Goal: Task Accomplishment & Management: Manage account settings

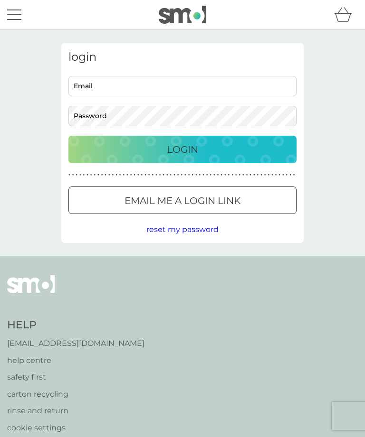
click at [86, 86] on input "Email" at bounding box center [182, 86] width 228 height 20
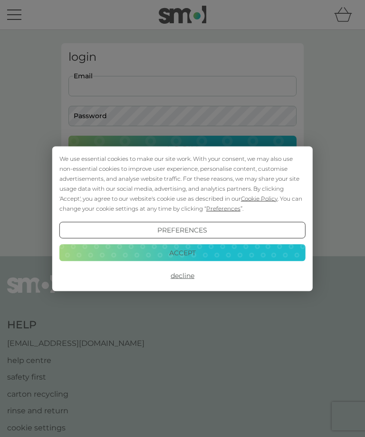
type input "[EMAIL_ADDRESS][DOMAIN_NAME]"
click at [182, 273] on button "Decline" at bounding box center [182, 275] width 246 height 17
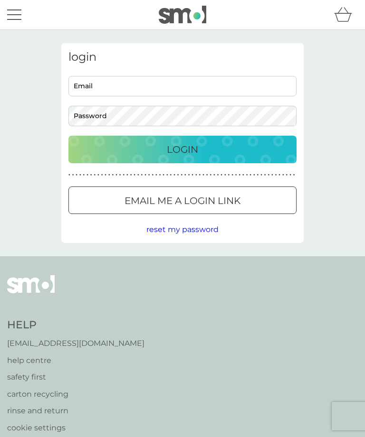
click at [89, 83] on input "Email" at bounding box center [182, 86] width 228 height 20
type input "[EMAIL_ADDRESS][DOMAIN_NAME]"
click at [219, 146] on div "Login" at bounding box center [182, 149] width 209 height 15
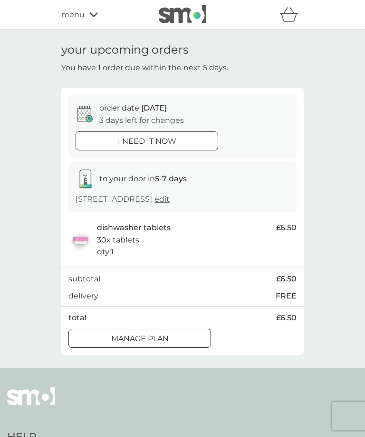
click at [185, 333] on div "Manage plan" at bounding box center [140, 339] width 142 height 12
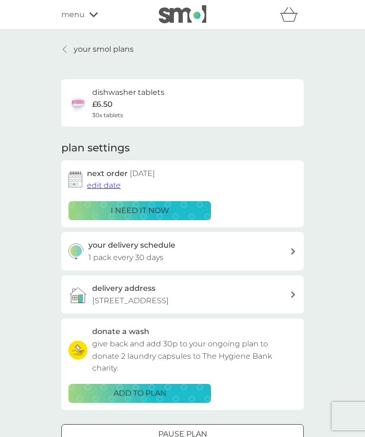
click at [94, 49] on p "your smol plans" at bounding box center [104, 49] width 60 height 12
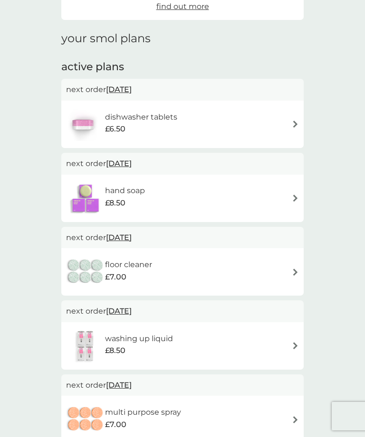
scroll to position [107, 0]
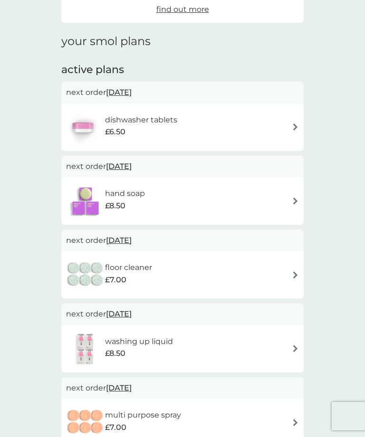
click at [292, 199] on img at bounding box center [295, 201] width 7 height 7
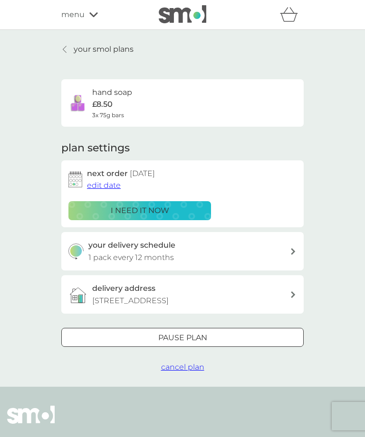
click at [64, 49] on icon at bounding box center [65, 50] width 4 height 8
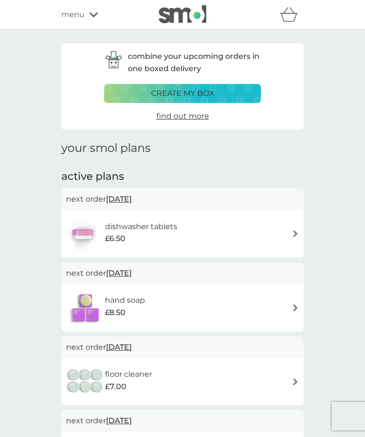
click at [292, 308] on img at bounding box center [295, 307] width 7 height 7
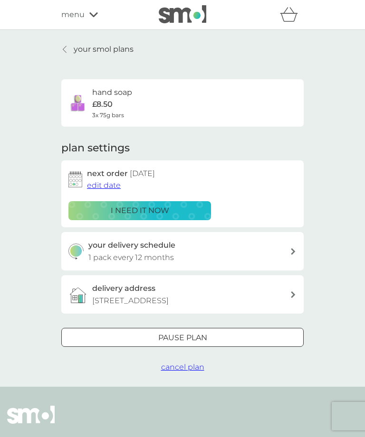
click at [98, 183] on span "edit date" at bounding box center [104, 185] width 34 height 9
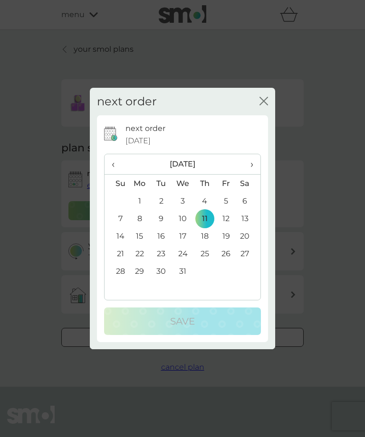
click at [113, 174] on span "‹" at bounding box center [117, 164] width 10 height 20
click at [111, 175] on th "‹" at bounding box center [116, 164] width 24 height 20
click at [140, 245] on td "13" at bounding box center [140, 236] width 22 height 18
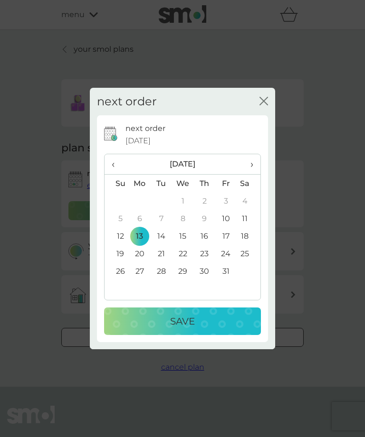
click at [208, 329] on div "Save" at bounding box center [182, 321] width 138 height 15
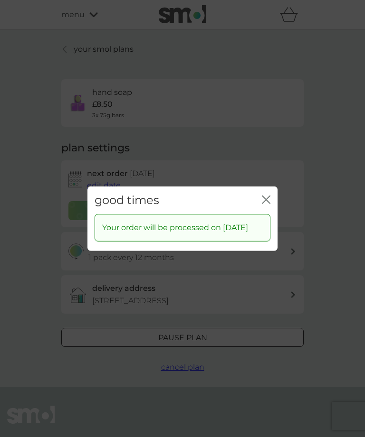
click at [267, 203] on icon "close" at bounding box center [268, 200] width 4 height 8
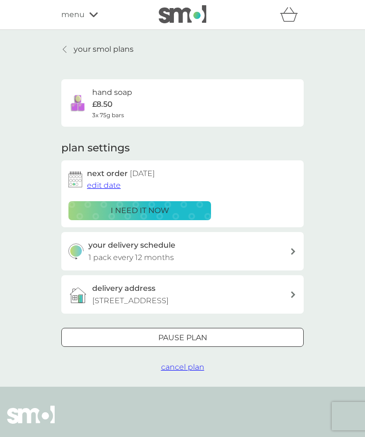
click at [93, 54] on p "your smol plans" at bounding box center [104, 49] width 60 height 12
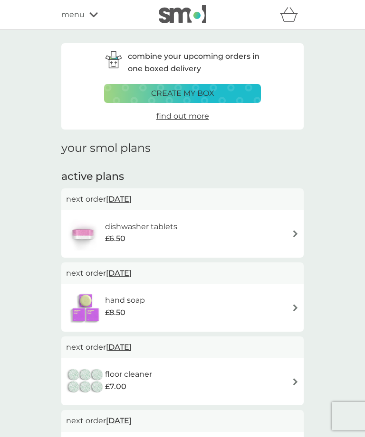
click at [89, 16] on icon at bounding box center [93, 15] width 9 height 6
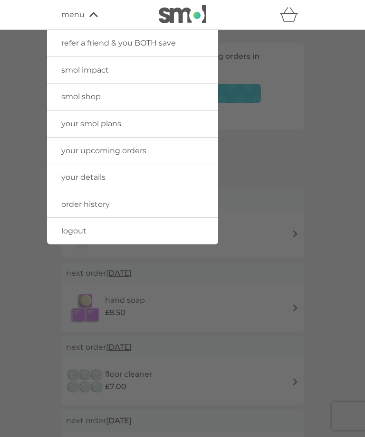
click at [160, 94] on link "smol shop" at bounding box center [132, 97] width 171 height 27
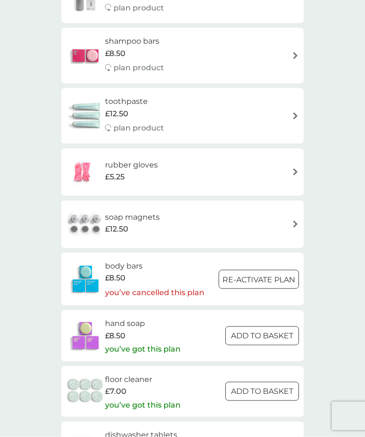
scroll to position [964, 0]
click at [269, 274] on div at bounding box center [259, 279] width 34 height 10
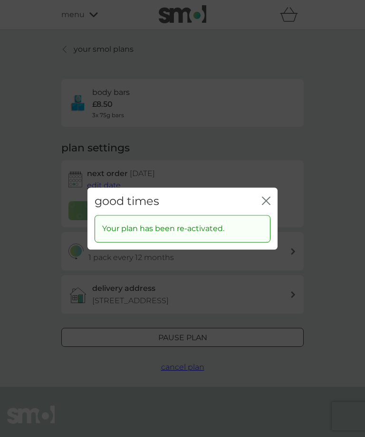
click at [262, 205] on icon "close" at bounding box center [266, 201] width 9 height 9
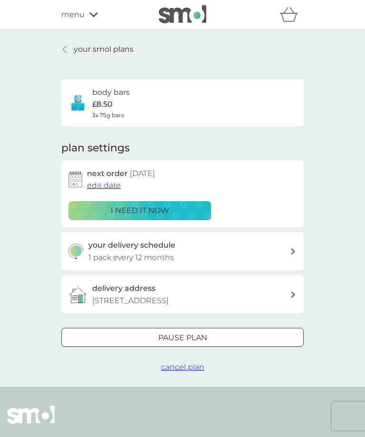
click at [106, 183] on span "edit date" at bounding box center [104, 185] width 34 height 9
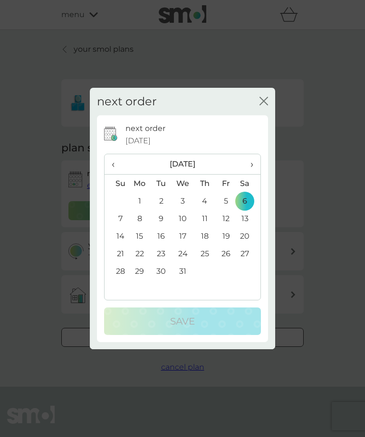
click at [111, 163] on th "‹" at bounding box center [116, 164] width 24 height 20
click at [109, 164] on th "‹" at bounding box center [116, 164] width 24 height 20
click at [142, 235] on td "13" at bounding box center [140, 236] width 22 height 18
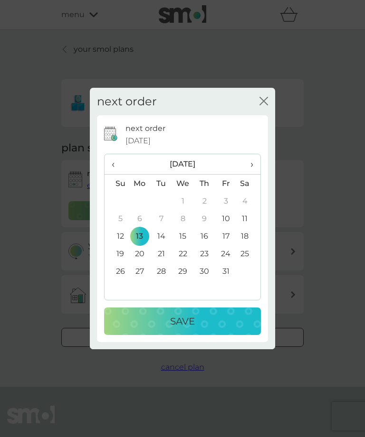
click at [201, 320] on div "Save" at bounding box center [182, 321] width 138 height 15
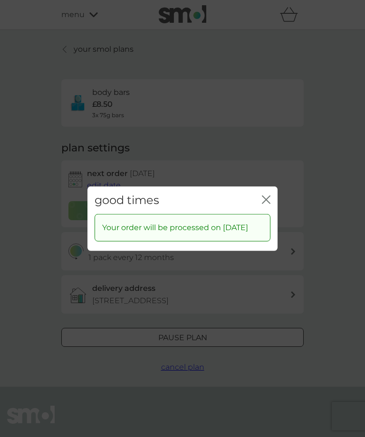
click at [262, 197] on icon "close" at bounding box center [266, 199] width 9 height 9
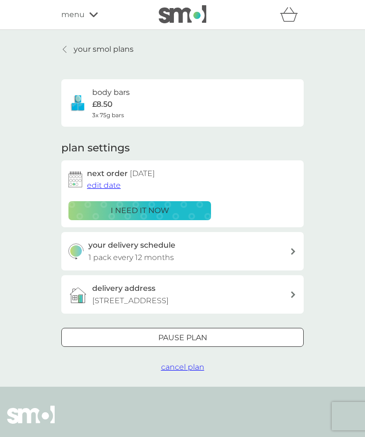
click at [72, 50] on link "your smol plans" at bounding box center [97, 49] width 72 height 12
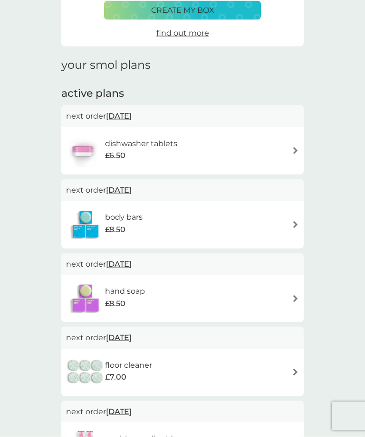
scroll to position [86, 0]
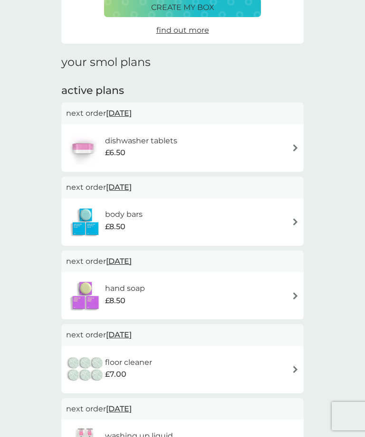
click at [293, 294] on img at bounding box center [295, 296] width 7 height 7
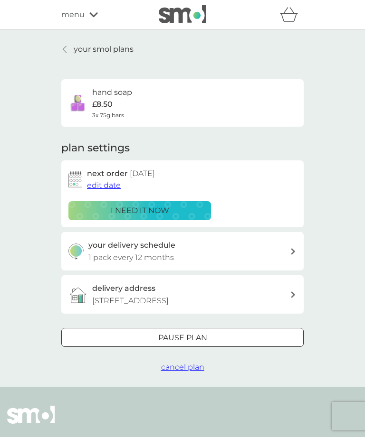
click at [67, 48] on div at bounding box center [65, 50] width 7 height 8
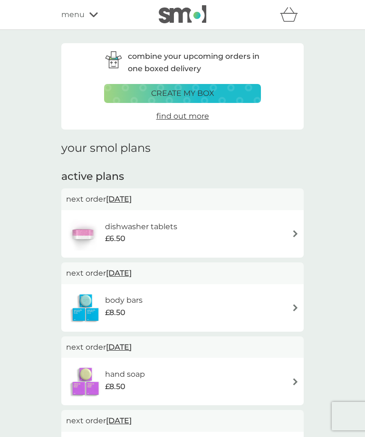
click at [184, 117] on span "find out more" at bounding box center [182, 116] width 53 height 9
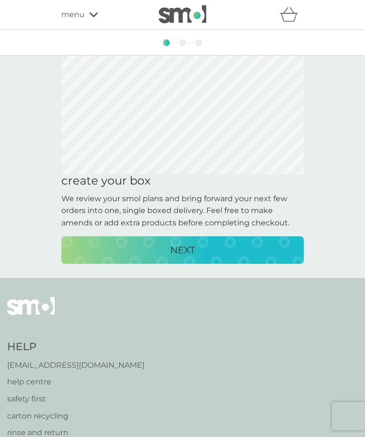
click at [153, 246] on div "NEXT" at bounding box center [182, 250] width 223 height 15
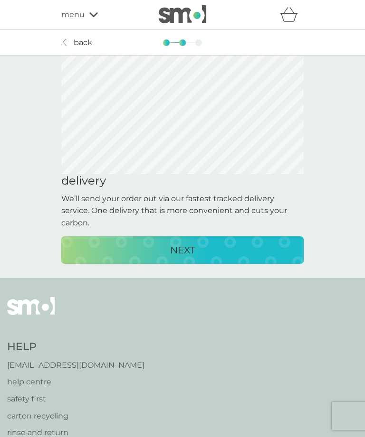
click at [72, 43] on div "back back" at bounding box center [76, 43] width 31 height 12
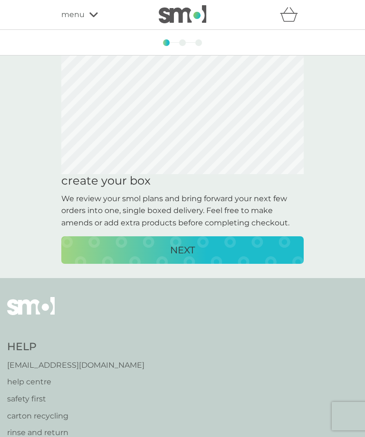
click at [80, 16] on span "menu" at bounding box center [72, 15] width 23 height 12
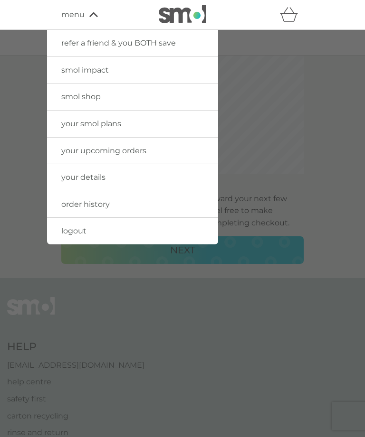
click at [164, 149] on link "your upcoming orders" at bounding box center [132, 151] width 171 height 27
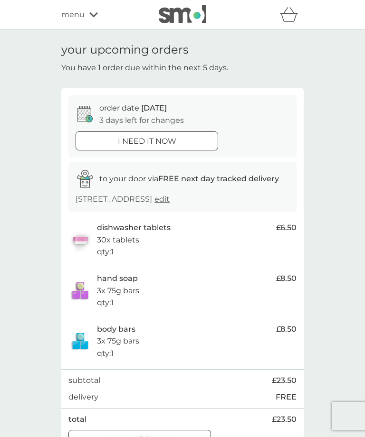
click at [72, 16] on span "menu" at bounding box center [72, 15] width 23 height 12
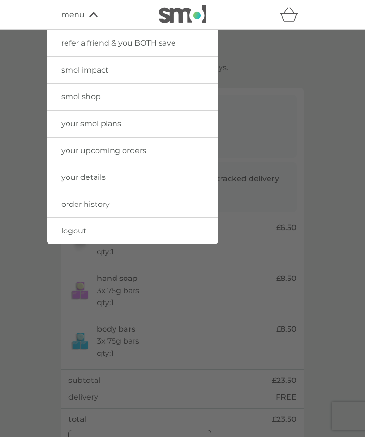
click at [99, 230] on link "logout" at bounding box center [132, 231] width 171 height 27
